Goal: Transaction & Acquisition: Subscribe to service/newsletter

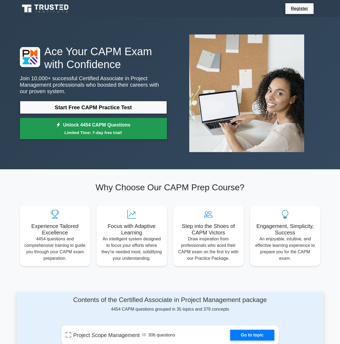
click at [119, 133] on small "Limited Time: 7-day free trial!" at bounding box center [94, 133] width 134 height 6
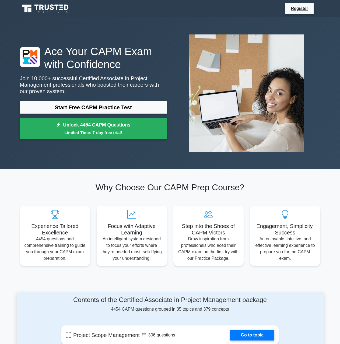
click at [55, 8] on icon at bounding box center [46, 9] width 52 height 10
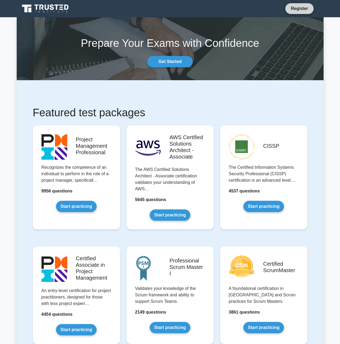
click at [302, 9] on link "Register" at bounding box center [300, 8] width 24 height 7
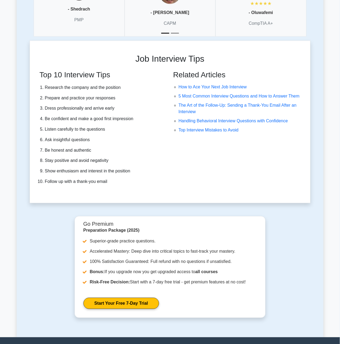
scroll to position [1509, 0]
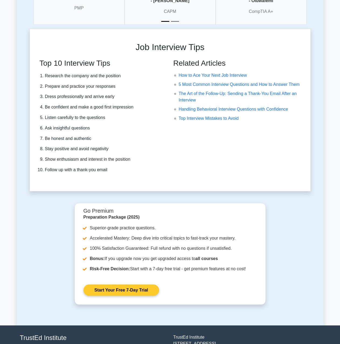
click at [147, 285] on link "Start Your Free 7-Day Trial" at bounding box center [122, 290] width 76 height 11
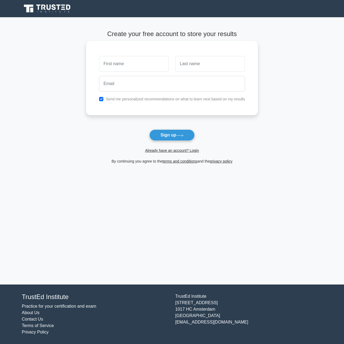
click at [137, 65] on input "text" at bounding box center [134, 64] width 70 height 16
click at [132, 64] on input "text" at bounding box center [134, 64] width 70 height 16
type input "Victoria"
type input "L"
type input "Knihs"
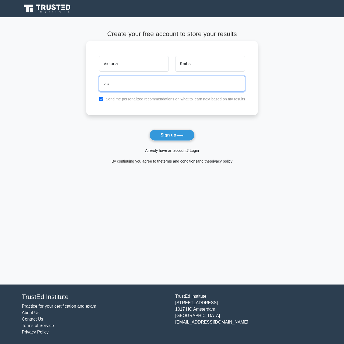
type input "[EMAIL_ADDRESS][DOMAIN_NAME]"
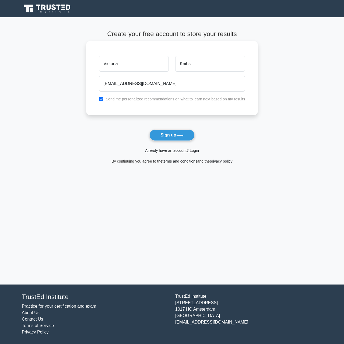
click at [147, 101] on label "Send me personalized recommendations on what to learn next based on my results" at bounding box center [176, 99] width 140 height 4
click at [102, 99] on input "checkbox" at bounding box center [101, 99] width 4 height 4
checkbox input "false"
click at [175, 137] on button "Sign up" at bounding box center [172, 135] width 45 height 11
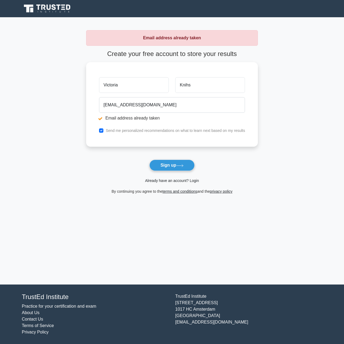
click at [178, 180] on link "Already have an account? Login" at bounding box center [172, 181] width 54 height 4
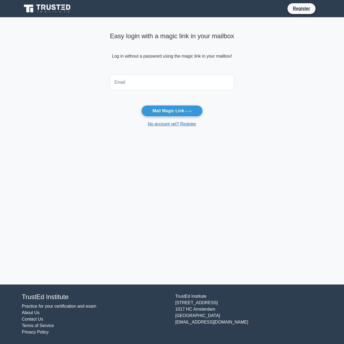
click at [160, 78] on input "email" at bounding box center [172, 83] width 124 height 16
type input "[EMAIL_ADDRESS][DOMAIN_NAME]"
click at [176, 110] on button "Mail Magic Link" at bounding box center [171, 110] width 61 height 11
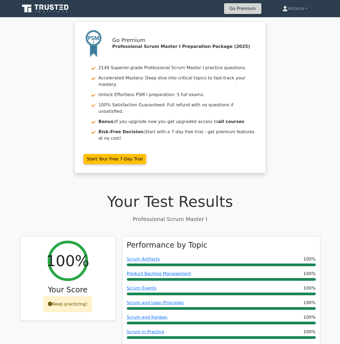
click at [253, 8] on link "Go Premium" at bounding box center [242, 8] width 33 height 7
